Goal: Task Accomplishment & Management: Manage account settings

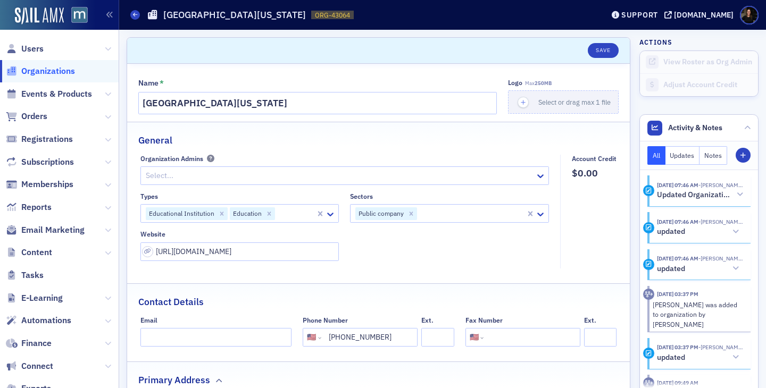
select select "US"
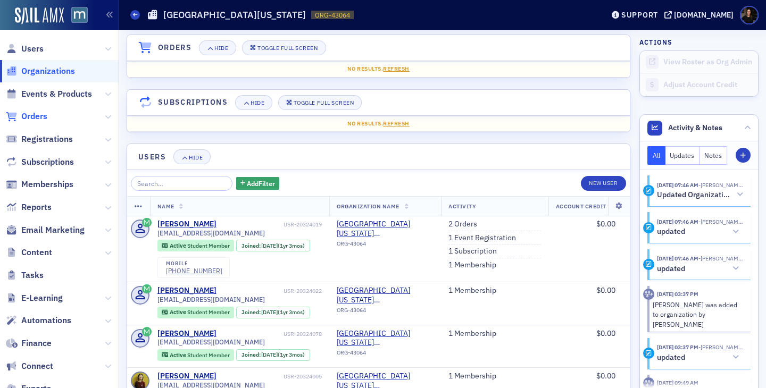
click at [39, 114] on span "Orders" at bounding box center [34, 117] width 26 height 12
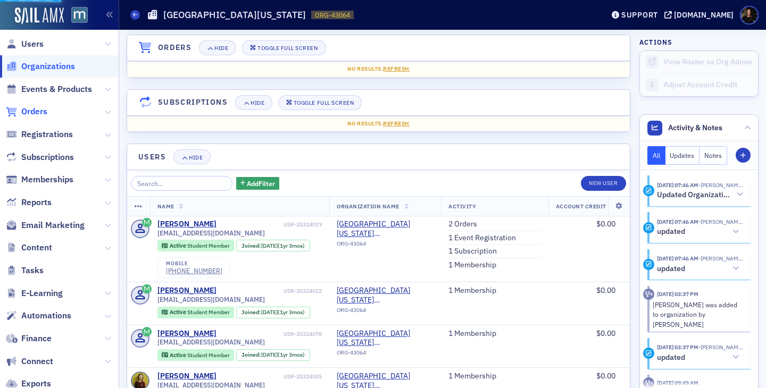
scroll to position [5, 0]
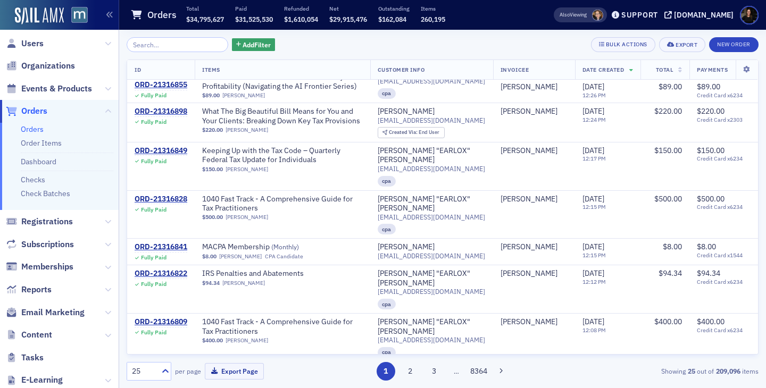
scroll to position [308, 0]
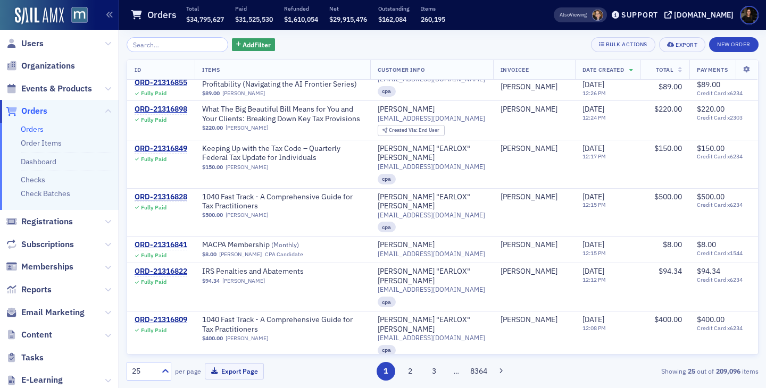
click at [160, 364] on div "ORD-21316449" at bounding box center [161, 369] width 53 height 10
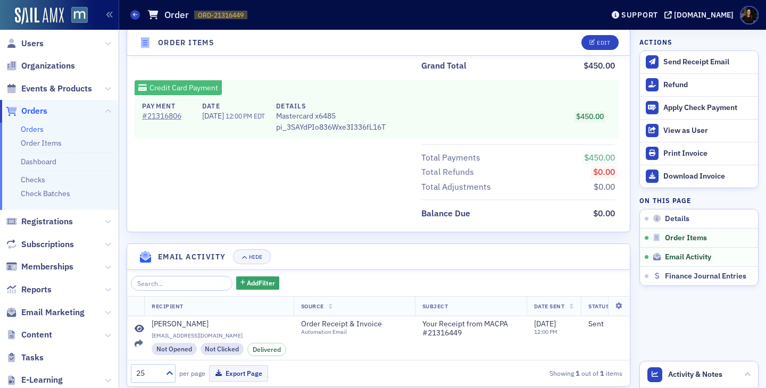
scroll to position [167, 0]
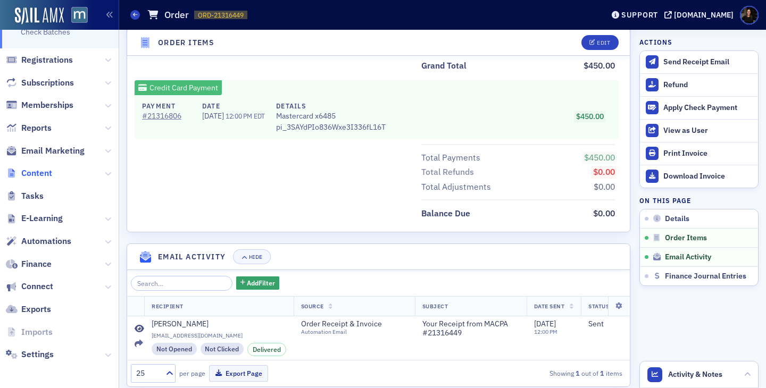
click at [28, 174] on span "Content" at bounding box center [36, 174] width 31 height 12
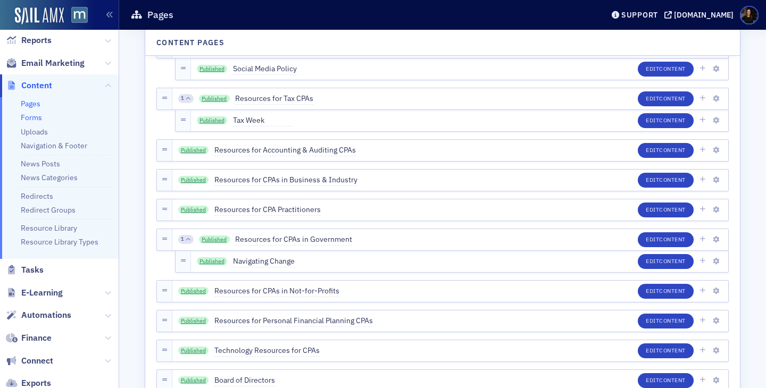
click at [29, 117] on link "Forms" at bounding box center [31, 118] width 21 height 10
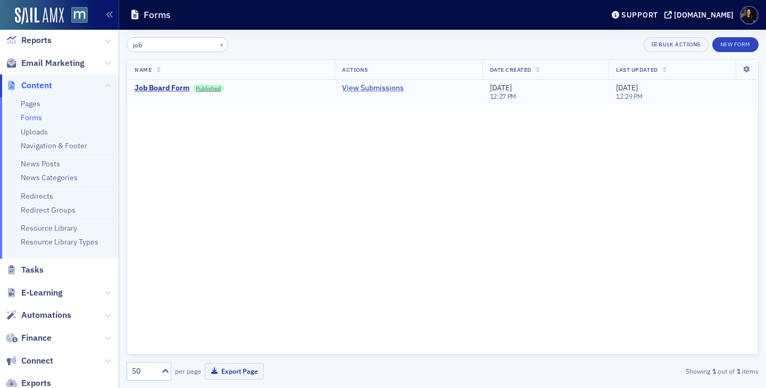
type input "job"
click at [378, 88] on link "View Submissions" at bounding box center [373, 89] width 62 height 10
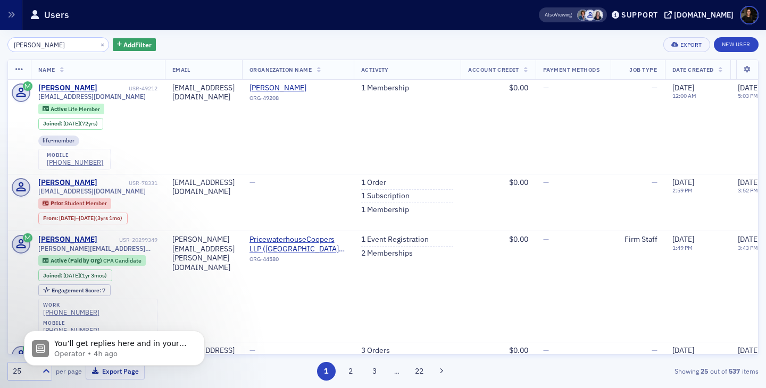
scroll to position [85, 0]
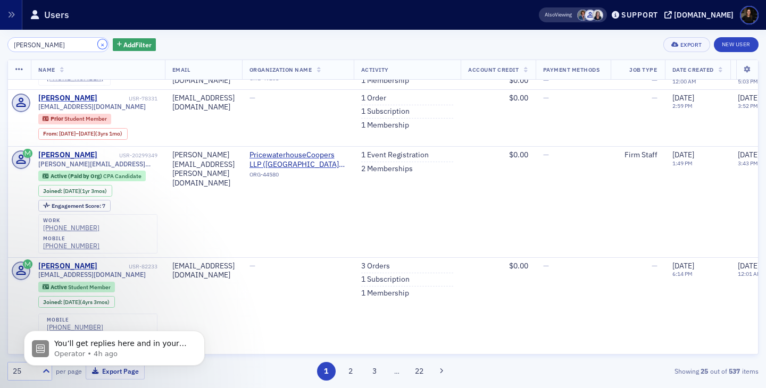
click at [98, 43] on button "×" at bounding box center [103, 44] width 10 height 10
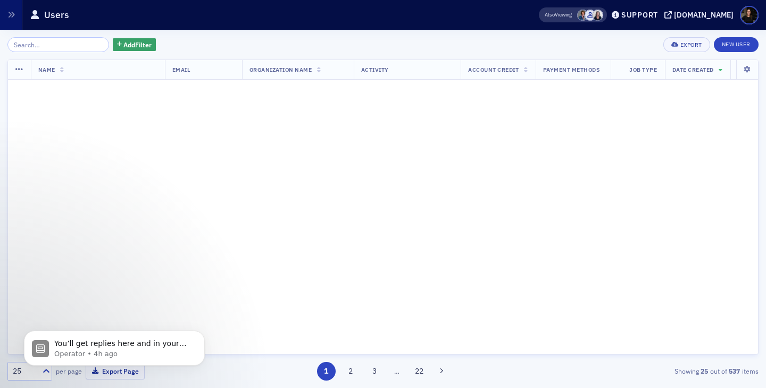
scroll to position [775, 0]
click at [69, 46] on input "search" at bounding box center [58, 44] width 102 height 15
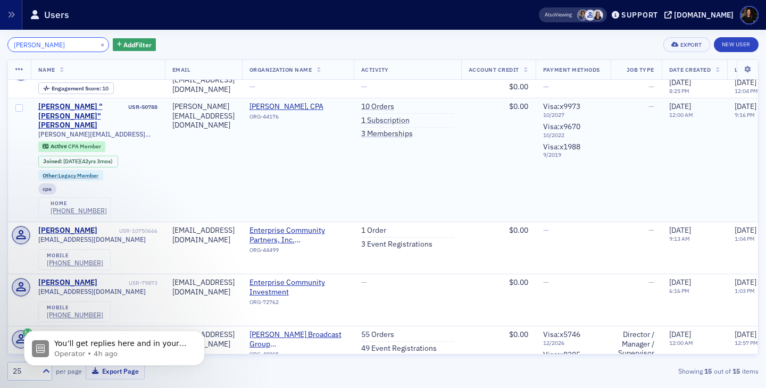
scroll to position [372, 0]
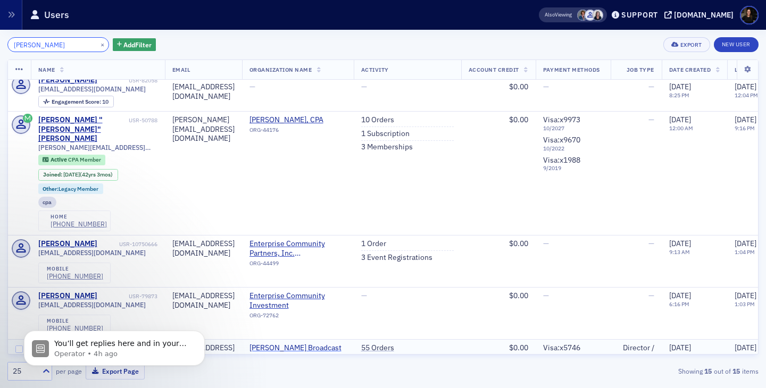
type input "sinclair"
click at [322, 344] on span "Sinclair Broadcast Group (Cockeysville, MD)" at bounding box center [297, 353] width 97 height 19
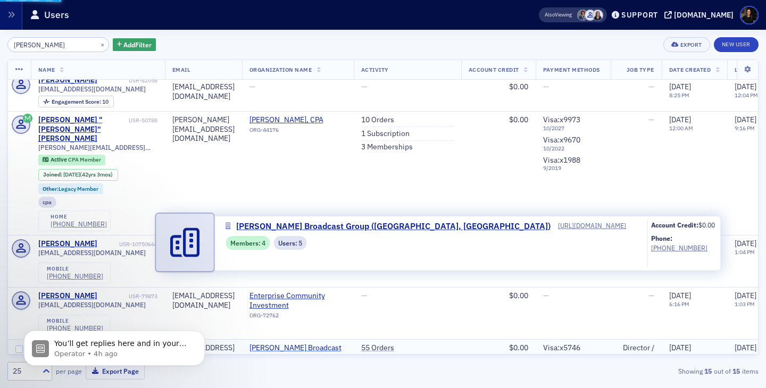
select select "US"
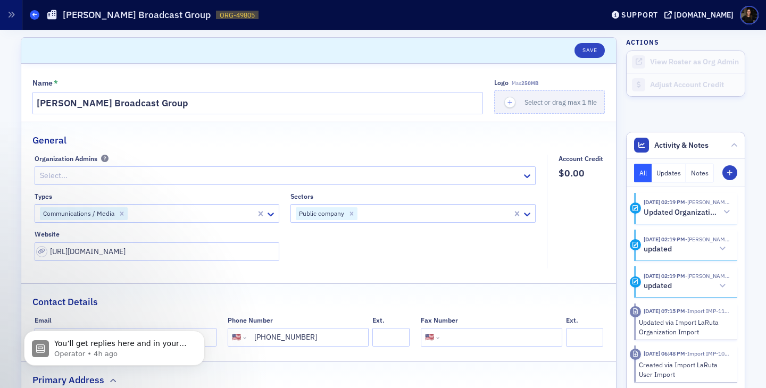
click at [35, 12] on icon at bounding box center [34, 14] width 4 height 5
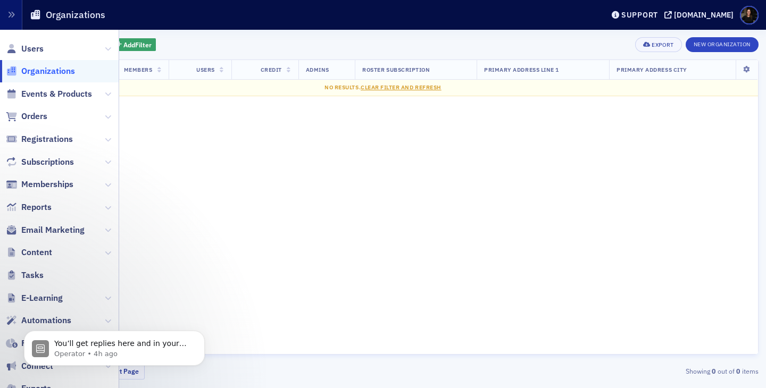
type input "radnet"
click at [36, 72] on span "Organizations" at bounding box center [48, 71] width 54 height 12
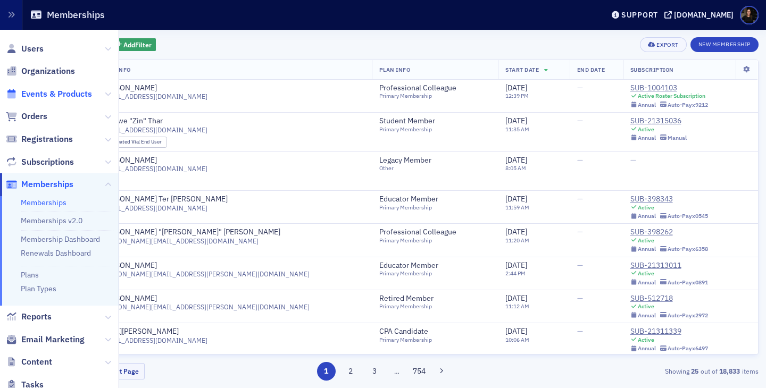
click at [47, 91] on span "Events & Products" at bounding box center [56, 94] width 71 height 12
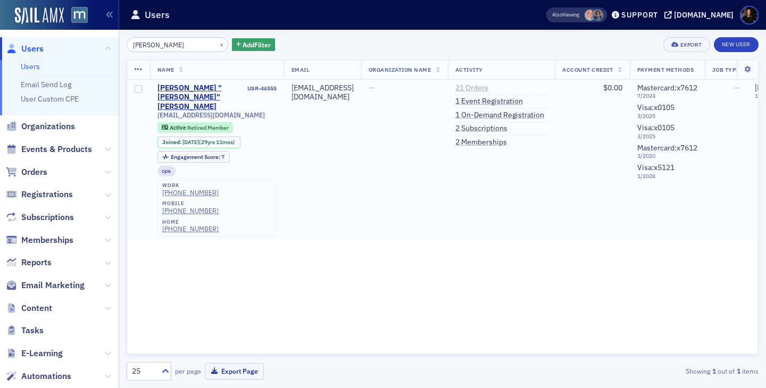
type input "Rivers-Davis"
click at [488, 92] on link "21 Orders" at bounding box center [471, 89] width 33 height 10
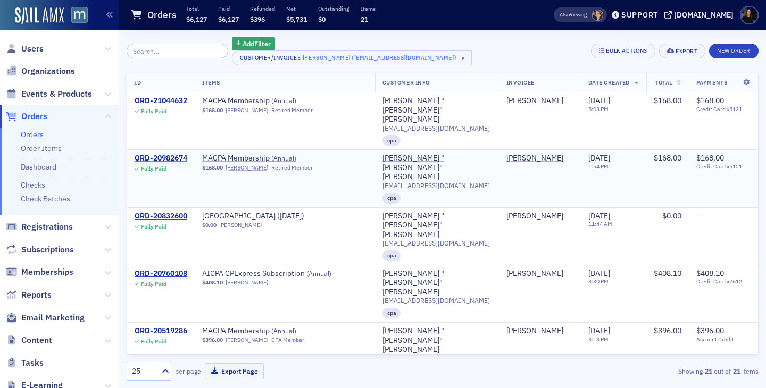
click at [168, 154] on div "ORD-20982674" at bounding box center [161, 159] width 53 height 10
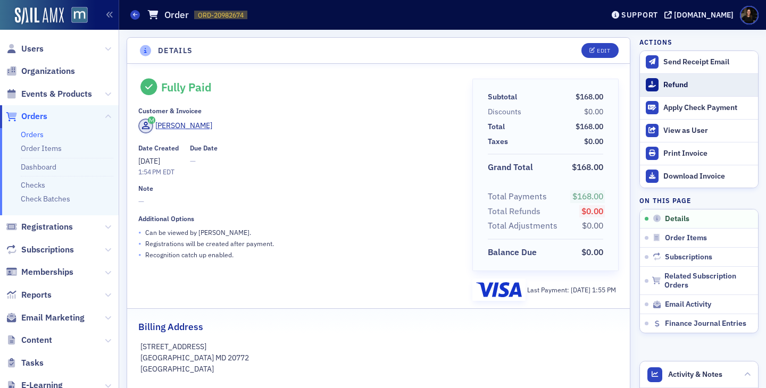
click at [680, 90] on button "Refund" at bounding box center [699, 84] width 118 height 23
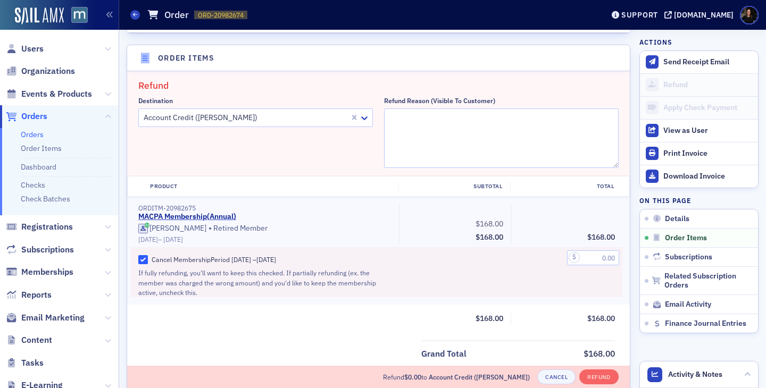
scroll to position [370, 0]
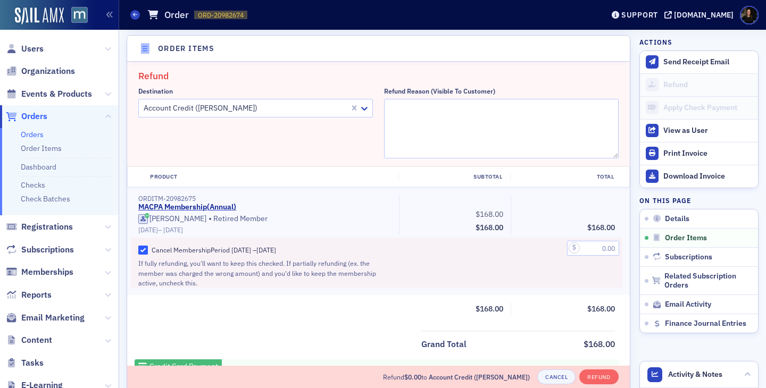
click at [289, 102] on div at bounding box center [246, 108] width 206 height 13
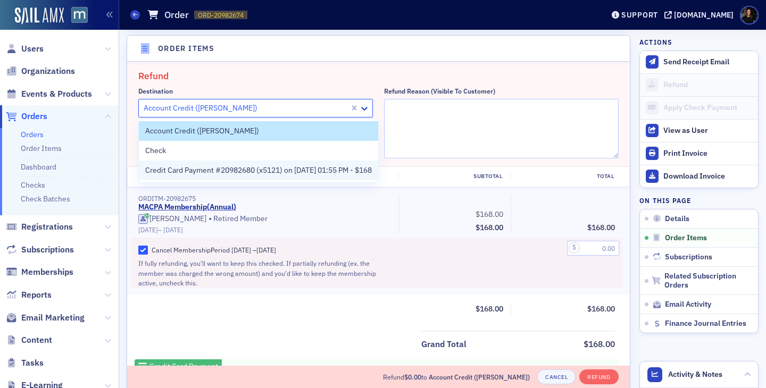
click at [236, 173] on span "Credit Card Payment #20982680 (x5121) on 6/24/2025 01:55 PM - $168" at bounding box center [258, 170] width 227 height 11
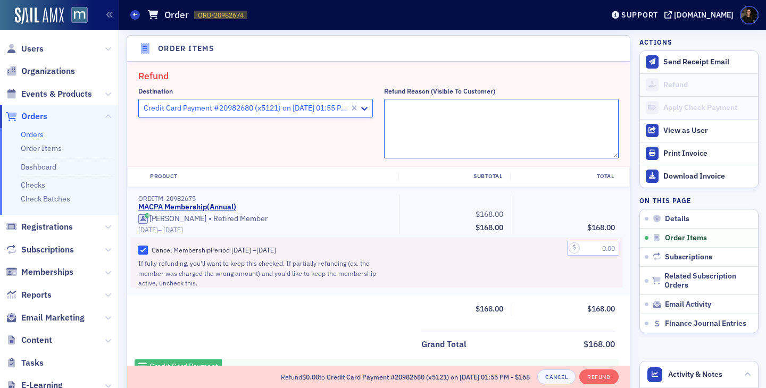
click at [416, 130] on textarea "Refund Reason (Visible to Customer)" at bounding box center [501, 129] width 235 height 60
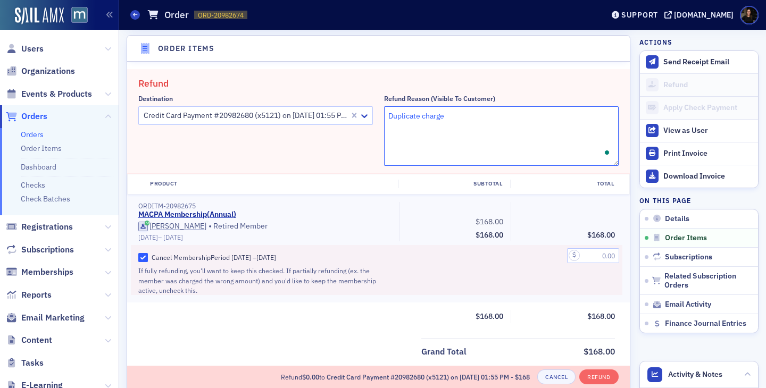
type textarea "Duplicate charge"
drag, startPoint x: 602, startPoint y: 254, endPoint x: 666, endPoint y: 257, distance: 64.4
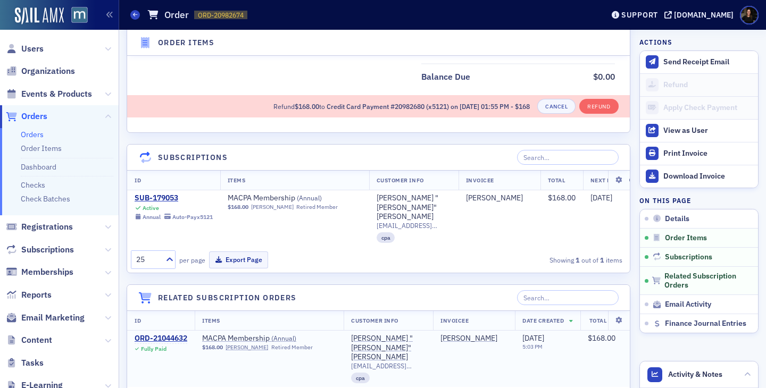
scroll to position [792, 0]
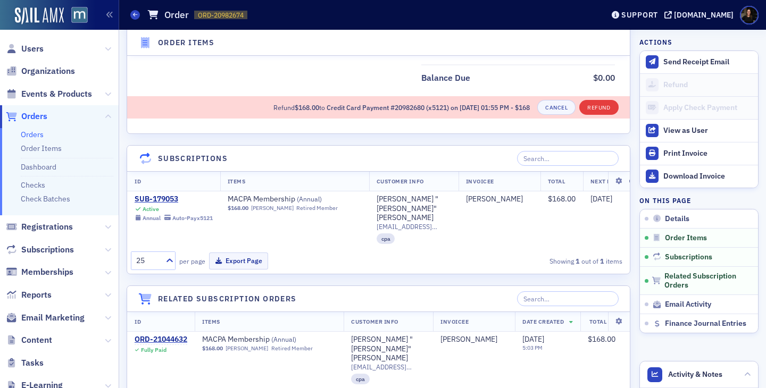
type input "168.00"
click at [592, 108] on button "Refund" at bounding box center [598, 107] width 39 height 15
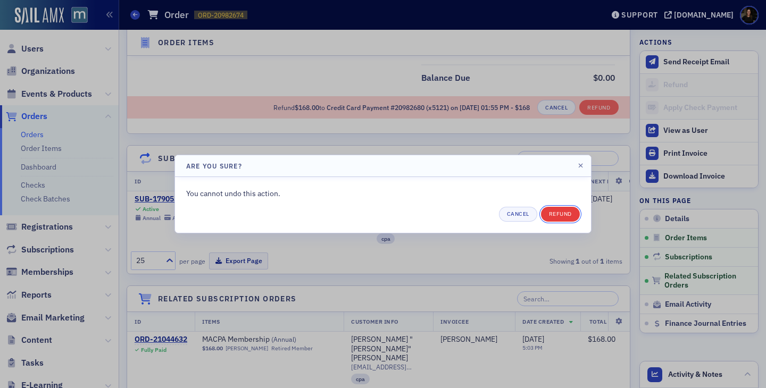
click at [561, 217] on button "Refund" at bounding box center [560, 214] width 39 height 15
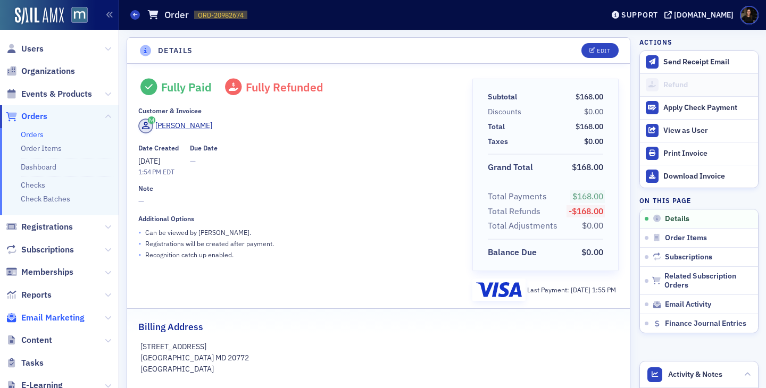
click at [64, 316] on span "Email Marketing" at bounding box center [52, 318] width 63 height 12
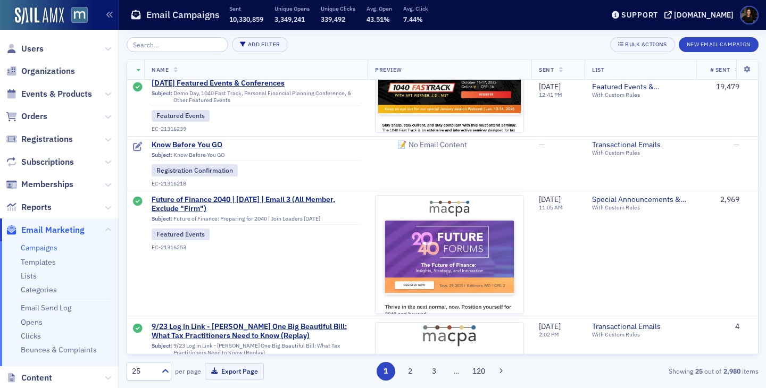
scroll to position [478, 0]
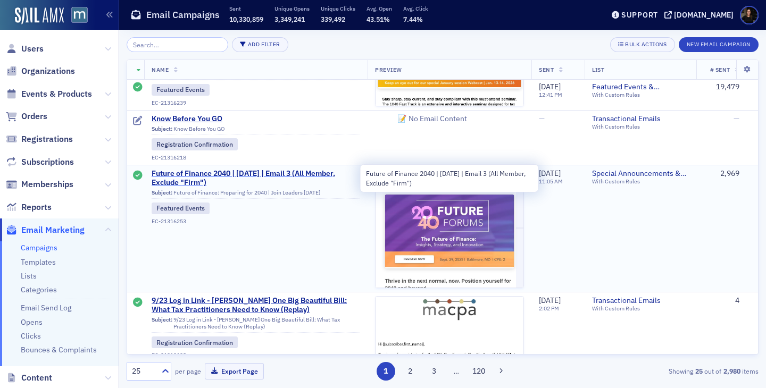
click at [164, 179] on span "Future of Finance 2040 | [DATE] | Email 3 (All Member, Exclude "Firm")" at bounding box center [256, 178] width 208 height 19
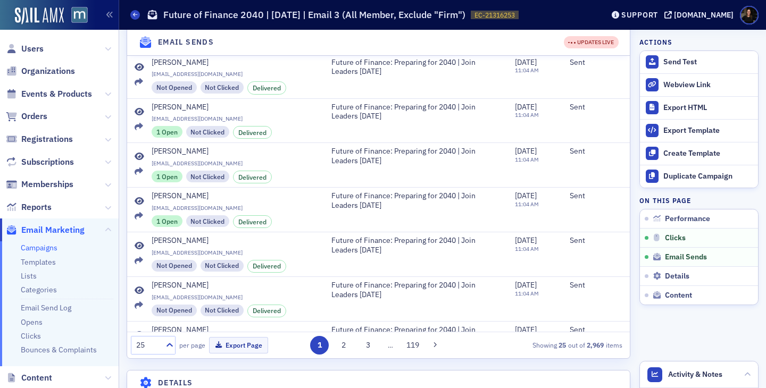
scroll to position [554, 0]
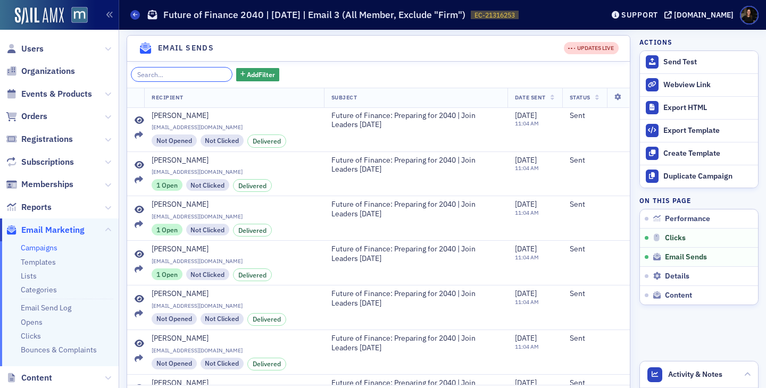
click at [188, 82] on input "search" at bounding box center [182, 74] width 102 height 15
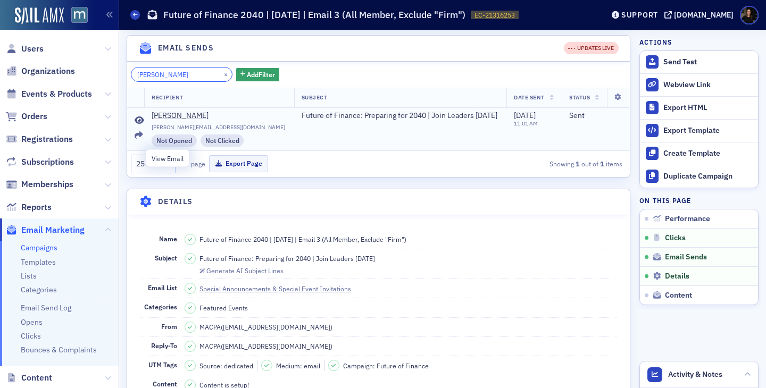
type input "lawson"
click at [140, 125] on icon at bounding box center [140, 120] width 10 height 9
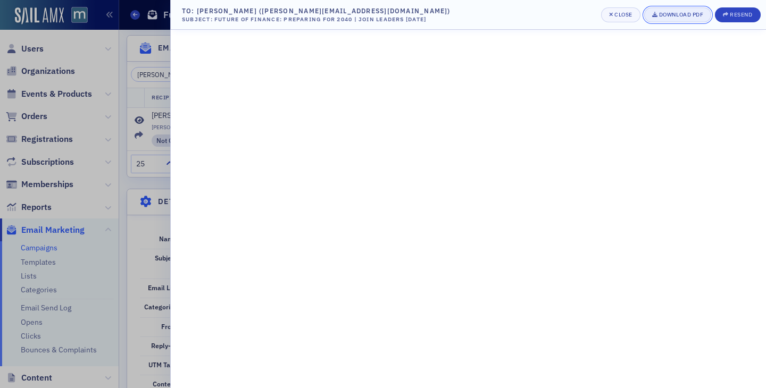
click at [675, 13] on div "Download PDF" at bounding box center [681, 15] width 44 height 6
click at [609, 16] on icon "button" at bounding box center [611, 15] width 4 height 6
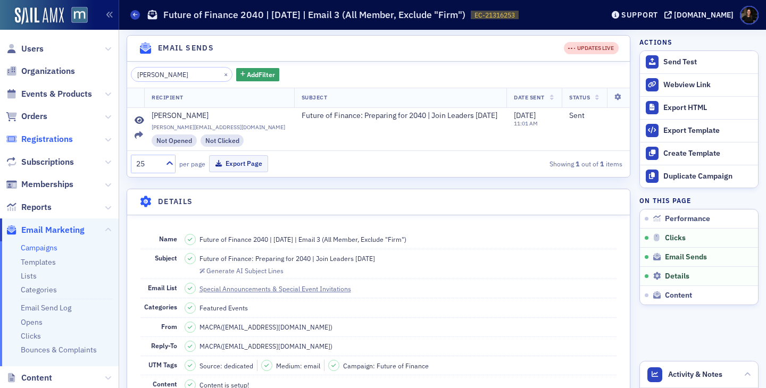
click at [42, 135] on span "Registrations" at bounding box center [47, 139] width 52 height 12
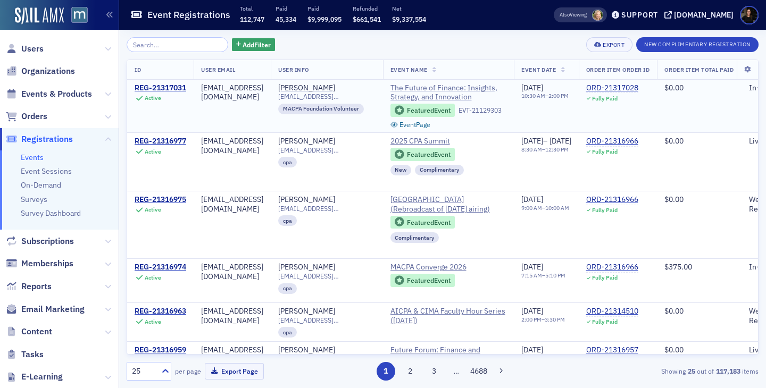
click at [469, 93] on span "The Future of Finance: Insights, Strategy, and Innovation" at bounding box center [448, 93] width 116 height 19
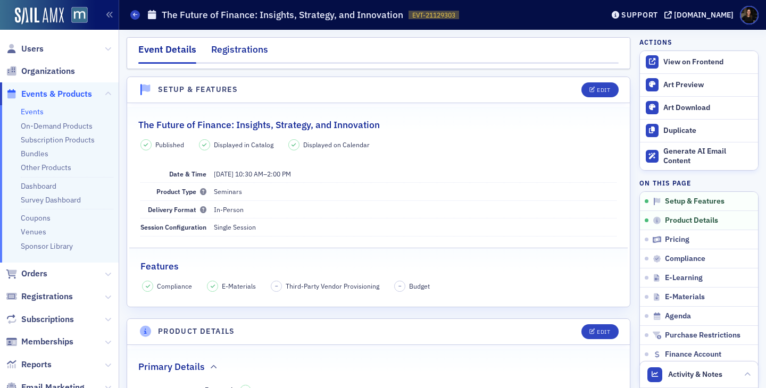
scroll to position [1, 0]
click at [221, 49] on div "Registrations" at bounding box center [239, 51] width 57 height 20
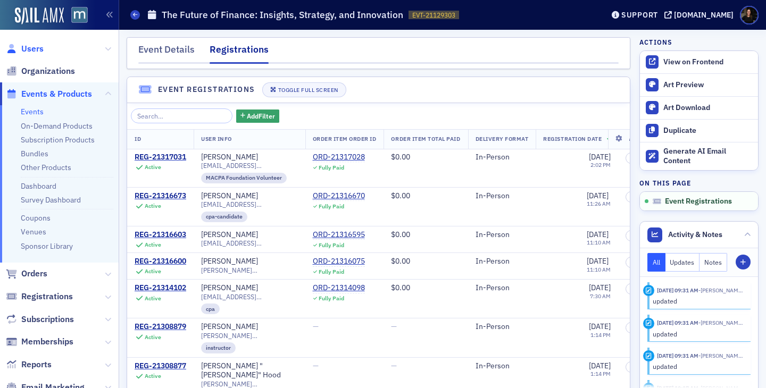
click at [29, 48] on span "Users" at bounding box center [32, 49] width 22 height 12
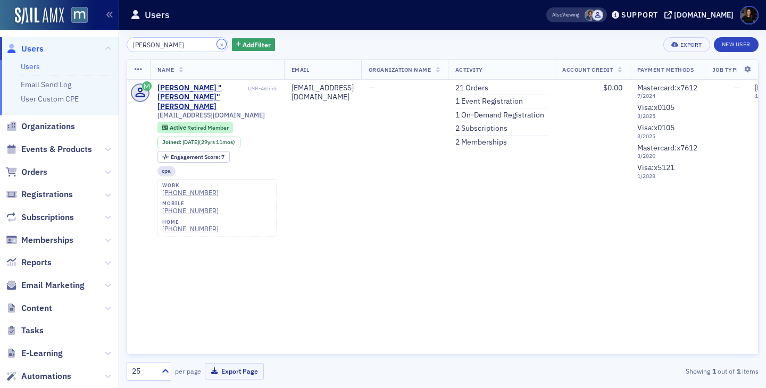
click at [217, 46] on button "×" at bounding box center [222, 44] width 10 height 10
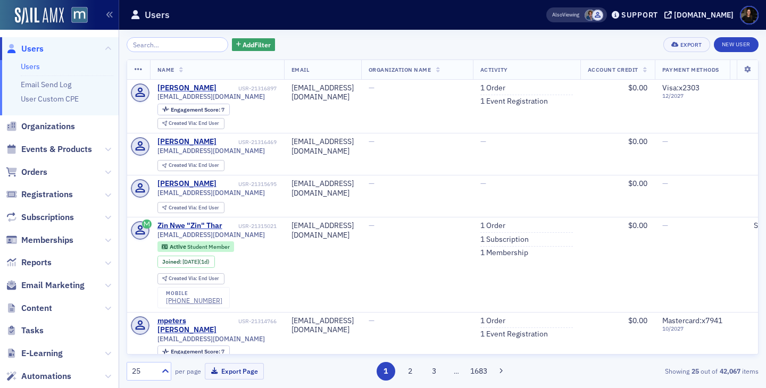
click at [48, 247] on span "Memberships" at bounding box center [59, 240] width 119 height 23
click at [43, 169] on span "Orders" at bounding box center [34, 172] width 26 height 12
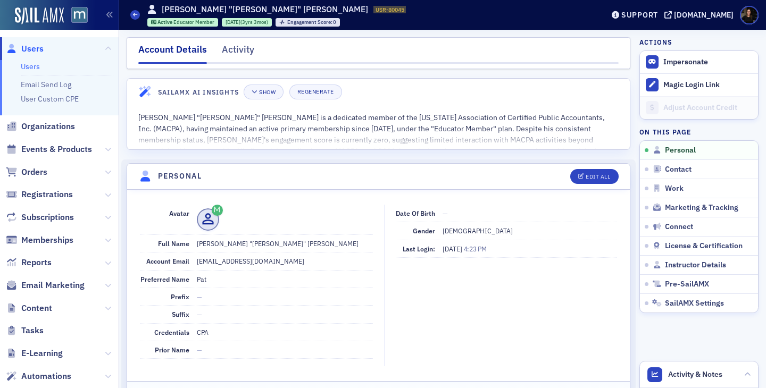
click at [35, 53] on span "Users" at bounding box center [32, 49] width 22 height 12
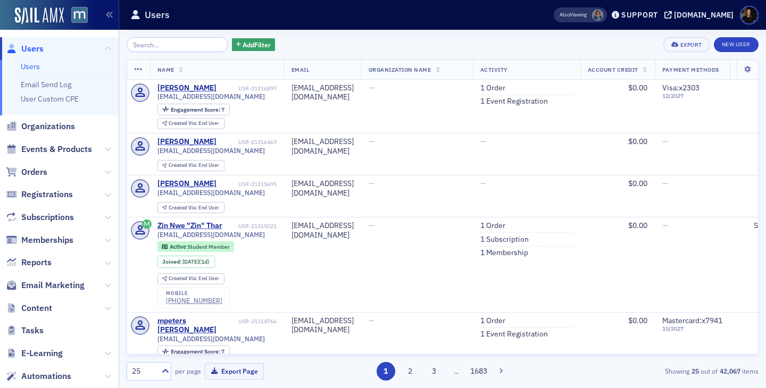
click at [167, 46] on input "search" at bounding box center [178, 44] width 102 height 15
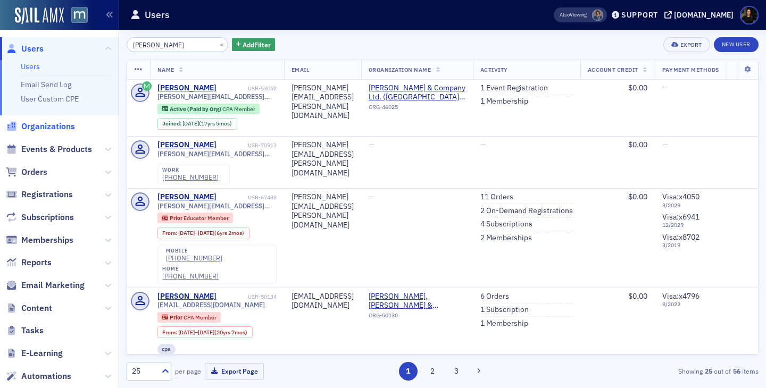
type input "jamie armazz"
click at [40, 127] on span "Organizations" at bounding box center [48, 127] width 54 height 12
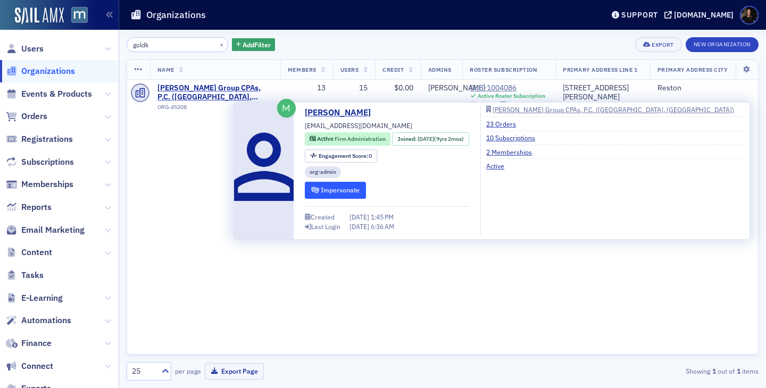
type input "goldk"
click at [339, 193] on button "Impersonate" at bounding box center [335, 190] width 61 height 16
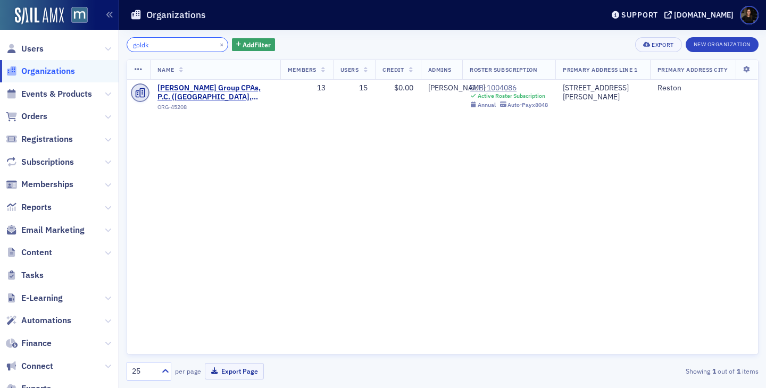
click at [170, 42] on input "goldk" at bounding box center [178, 44] width 102 height 15
click at [41, 50] on span "Users" at bounding box center [32, 49] width 22 height 12
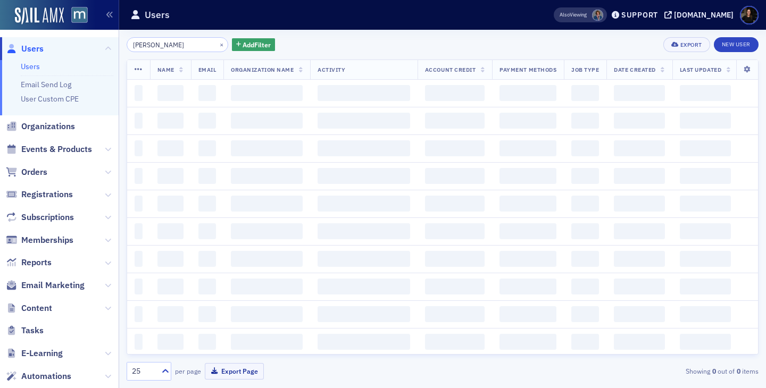
click at [106, 36] on div "Users Users Email Send Log User Custom CPE Organizations Events & Products Orde…" at bounding box center [383, 194] width 766 height 388
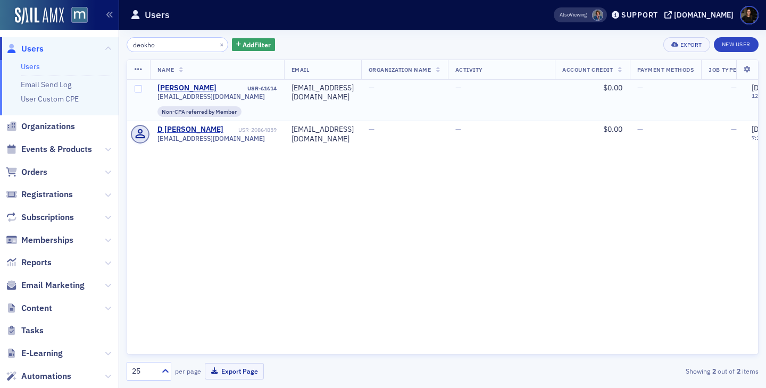
type input "deokho"
drag, startPoint x: 240, startPoint y: 96, endPoint x: 155, endPoint y: 96, distance: 84.6
click at [155, 96] on td "Deokho Kim USR-61614 dhkim@ggroupcpas.com Non-CPA referred by Member" at bounding box center [217, 100] width 134 height 41
copy span "[EMAIL_ADDRESS][DOMAIN_NAME]"
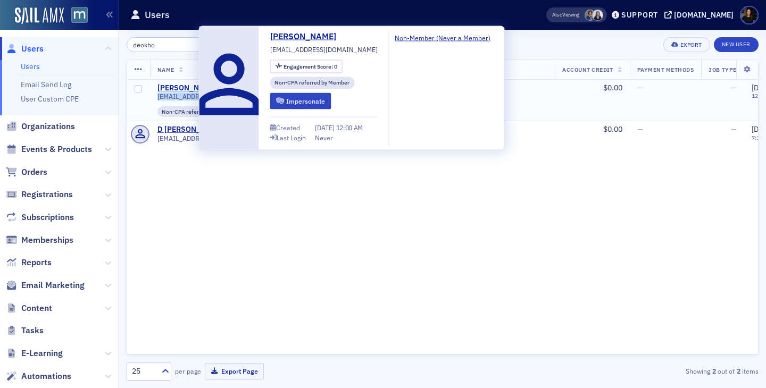
click at [185, 87] on div "[PERSON_NAME]" at bounding box center [186, 89] width 59 height 10
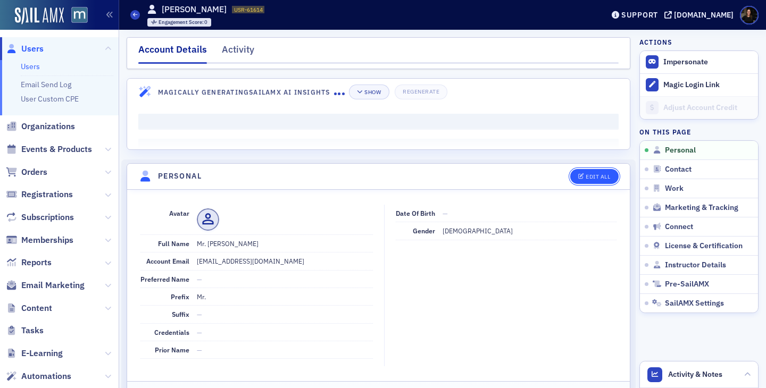
click at [586, 174] on div "Edit All" at bounding box center [598, 177] width 24 height 6
select select "US"
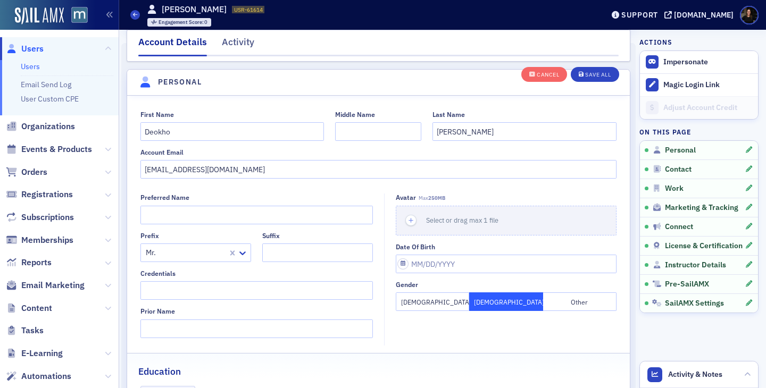
scroll to position [124, 0]
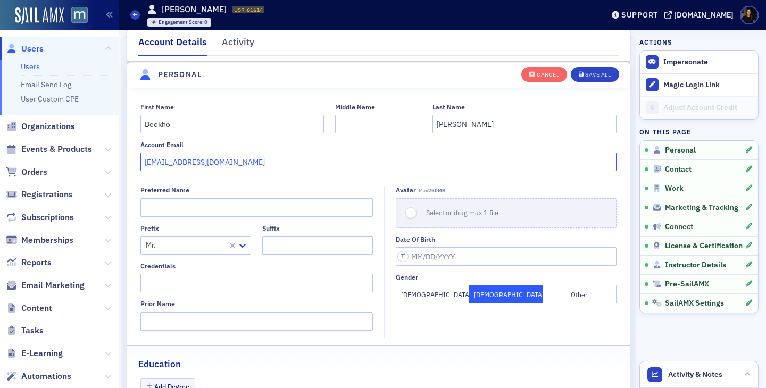
click at [152, 163] on input "[EMAIL_ADDRESS][DOMAIN_NAME]" at bounding box center [378, 162] width 477 height 19
type input "[EMAIL_ADDRESS][DOMAIN_NAME]"
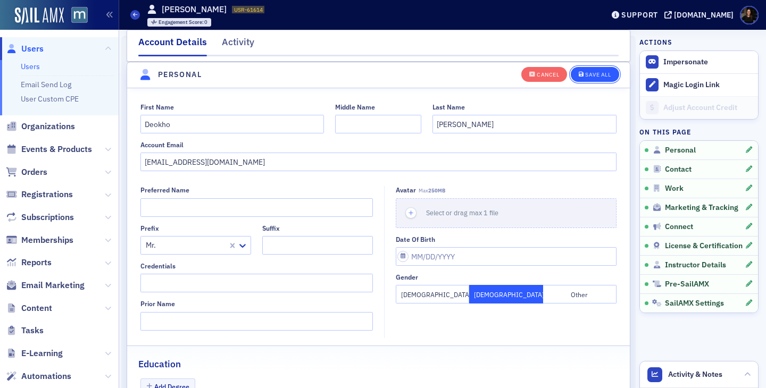
click at [586, 79] on button "Save All" at bounding box center [595, 73] width 48 height 15
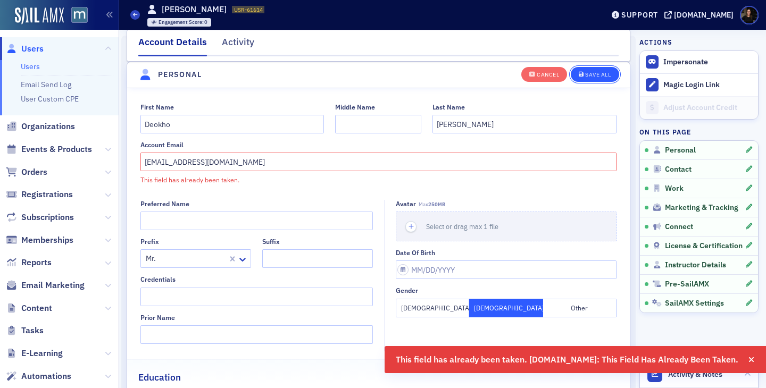
click at [590, 77] on button "Save All" at bounding box center [595, 73] width 48 height 15
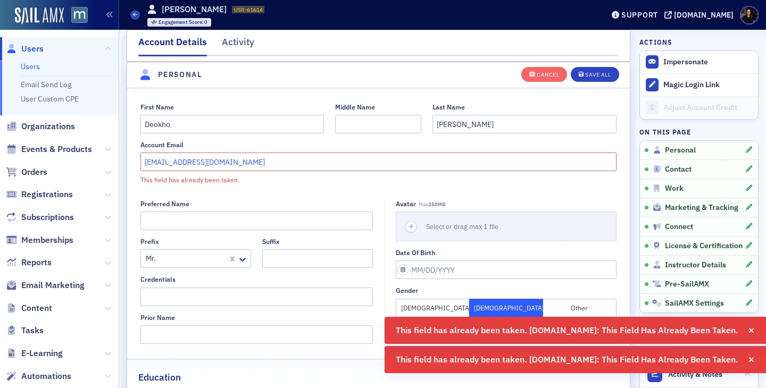
click at [244, 165] on input "[EMAIL_ADDRESS][DOMAIN_NAME]" at bounding box center [378, 162] width 477 height 19
click at [165, 156] on input "[EMAIL_ADDRESS][DOMAIN_NAME]" at bounding box center [378, 162] width 477 height 19
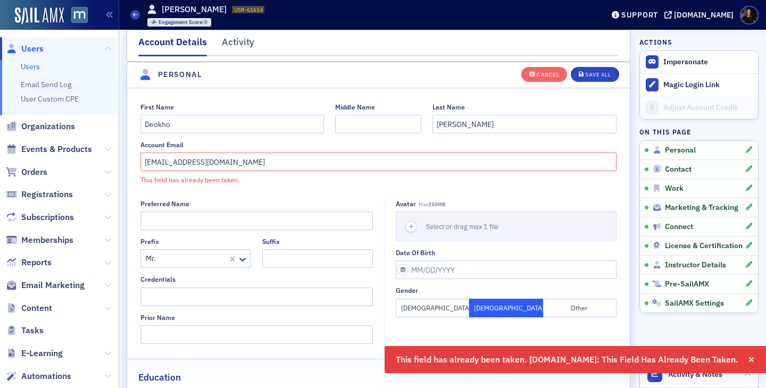
click at [28, 49] on span "Users" at bounding box center [32, 49] width 22 height 12
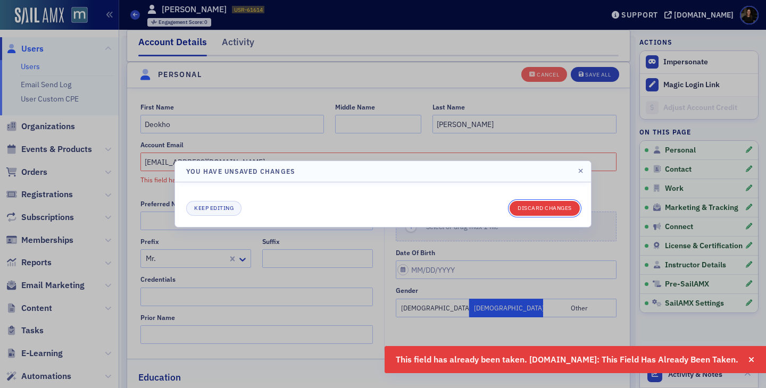
click at [555, 211] on button "Discard changes" at bounding box center [545, 208] width 70 height 15
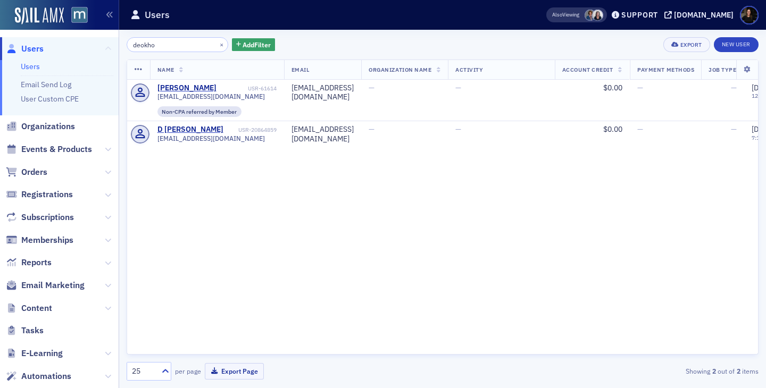
drag, startPoint x: 183, startPoint y: 46, endPoint x: 111, endPoint y: 46, distance: 72.3
click at [112, 46] on div "Users Users Email Send Log User Custom CPE Organizations Events & Products Orde…" at bounding box center [383, 194] width 766 height 388
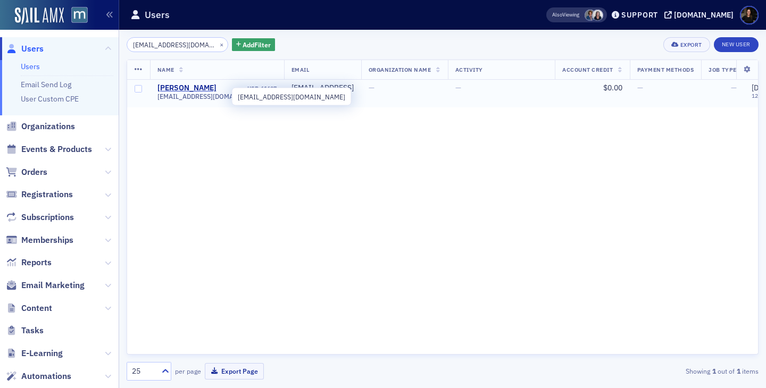
type input "[EMAIL_ADDRESS][DOMAIN_NAME]"
click at [189, 94] on span "[EMAIL_ADDRESS][DOMAIN_NAME]" at bounding box center [210, 97] width 107 height 8
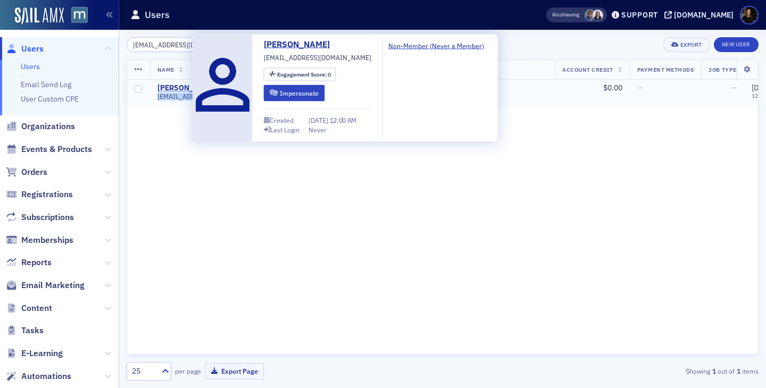
click at [170, 91] on div "David Kim" at bounding box center [186, 89] width 59 height 10
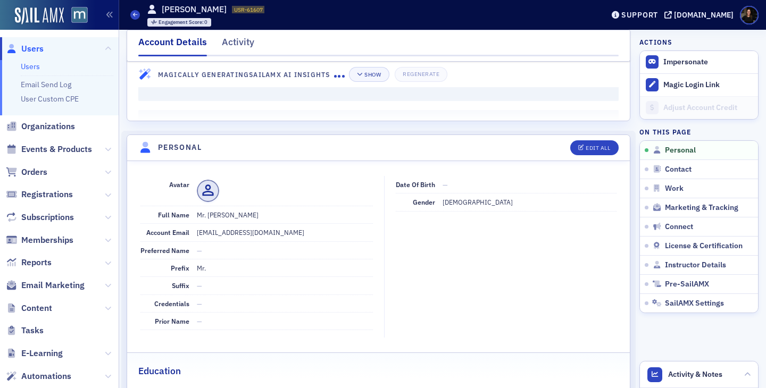
scroll to position [36, 0]
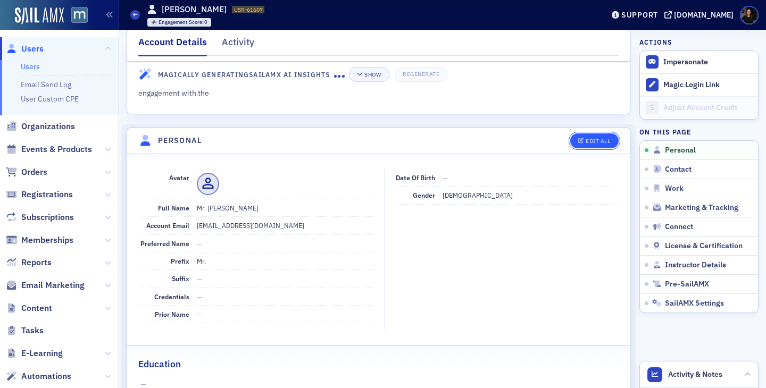
click at [580, 140] on icon "button" at bounding box center [581, 141] width 6 height 6
select select "US"
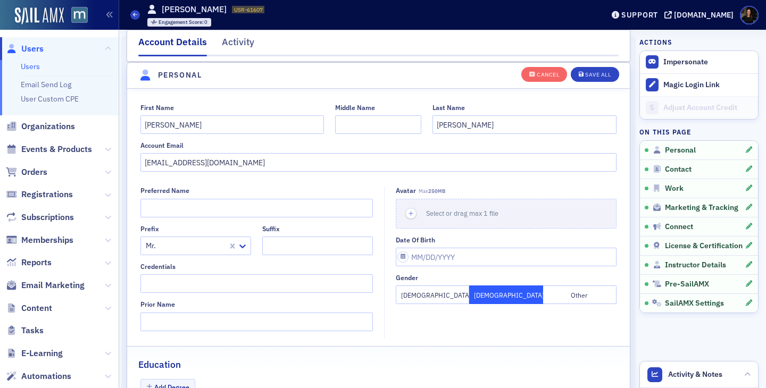
scroll to position [124, 0]
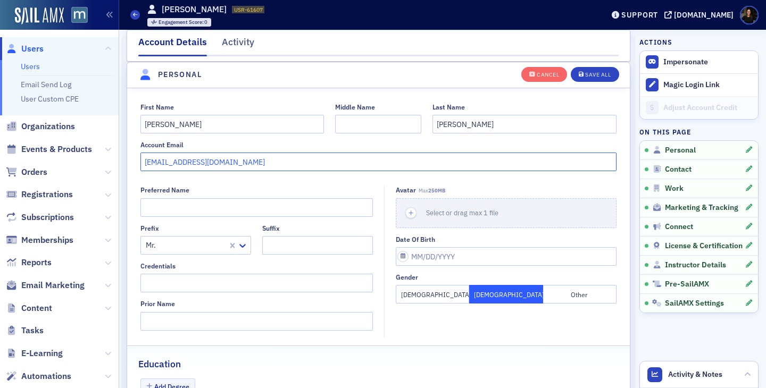
click at [164, 165] on input "[EMAIL_ADDRESS][DOMAIN_NAME]" at bounding box center [378, 162] width 477 height 19
type input "dkim1@ggroupcpas.com"
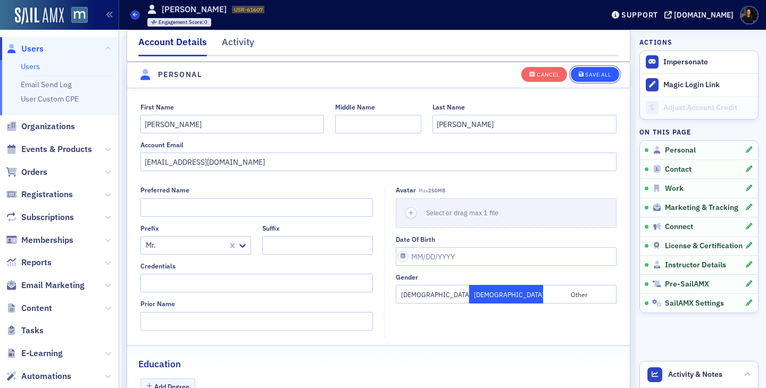
click at [590, 78] on button "Save All" at bounding box center [595, 73] width 48 height 15
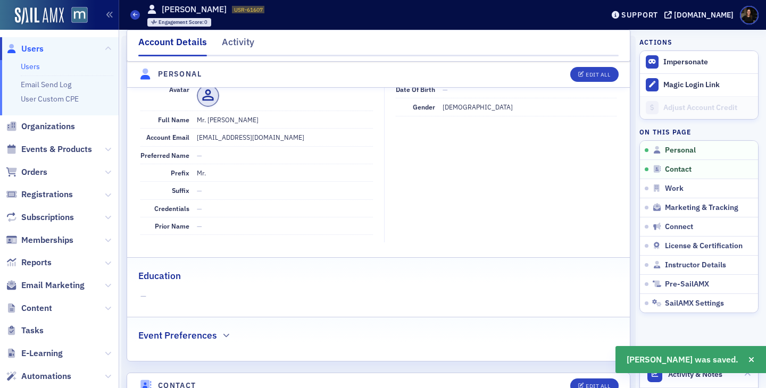
click at [30, 49] on span "Users" at bounding box center [32, 49] width 22 height 12
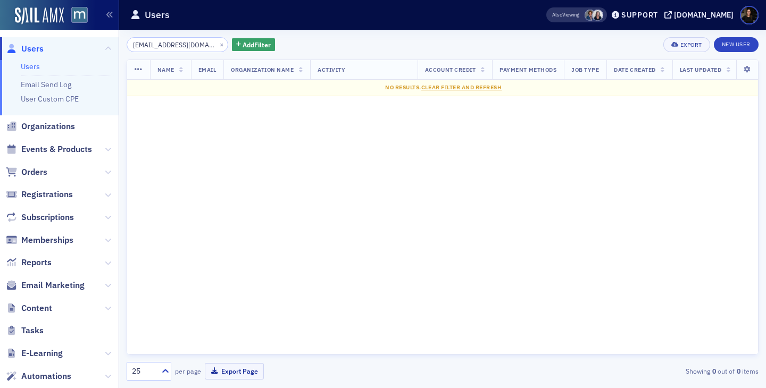
click at [137, 46] on input "[EMAIL_ADDRESS][DOMAIN_NAME]" at bounding box center [178, 44] width 102 height 15
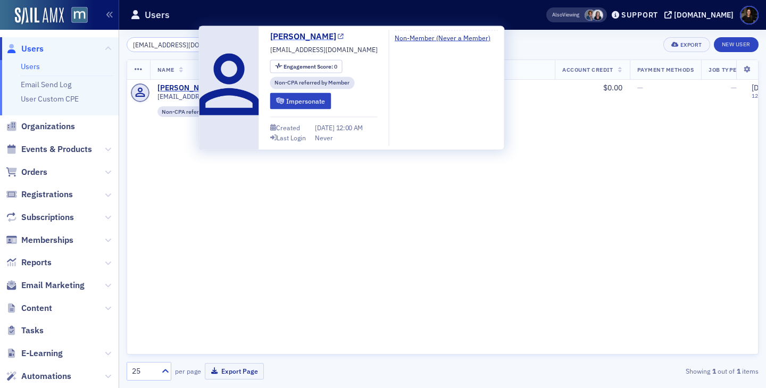
type input "[EMAIL_ADDRESS][DOMAIN_NAME]"
click at [288, 36] on link "[PERSON_NAME]" at bounding box center [307, 36] width 74 height 13
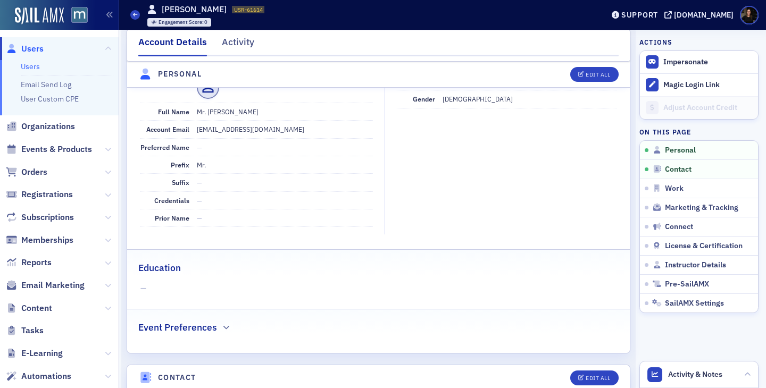
scroll to position [96, 0]
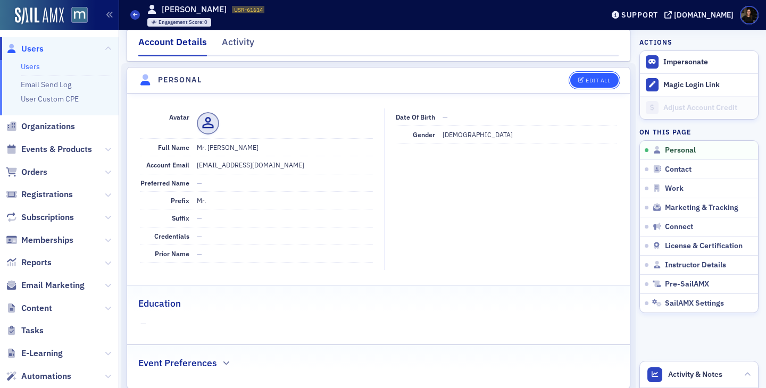
click at [597, 78] on div "Edit All" at bounding box center [598, 81] width 24 height 6
select select "US"
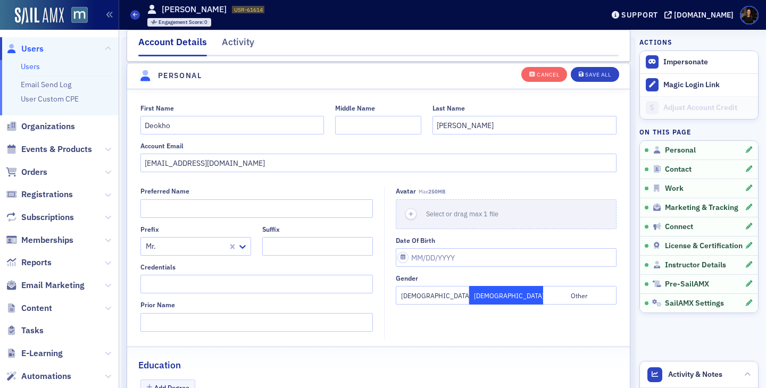
scroll to position [124, 0]
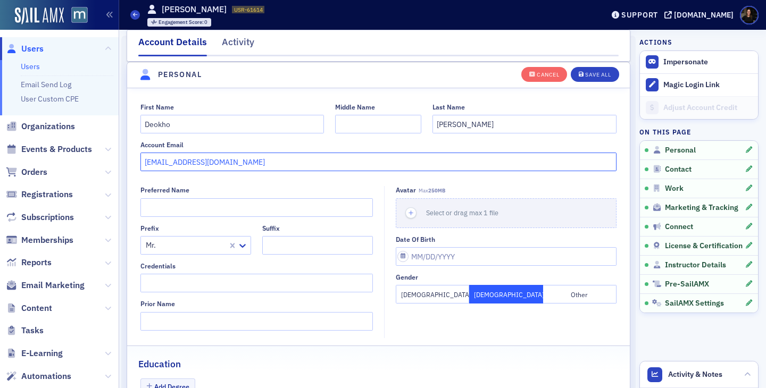
click at [152, 162] on input "[EMAIL_ADDRESS][DOMAIN_NAME]" at bounding box center [378, 162] width 477 height 19
type input "[EMAIL_ADDRESS][DOMAIN_NAME]"
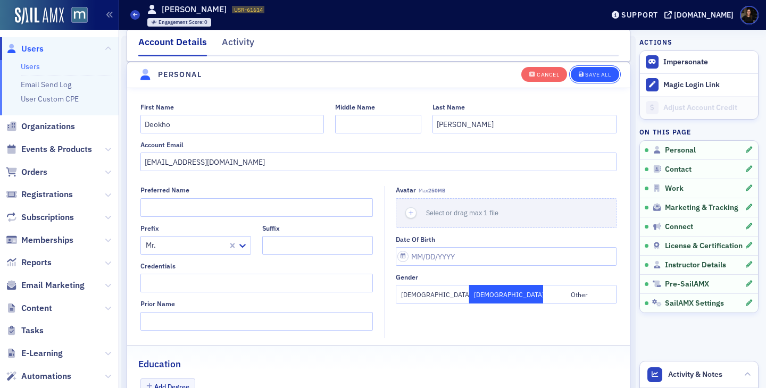
click at [591, 75] on div "Save All" at bounding box center [598, 75] width 26 height 6
